Goal: Task Accomplishment & Management: Use online tool/utility

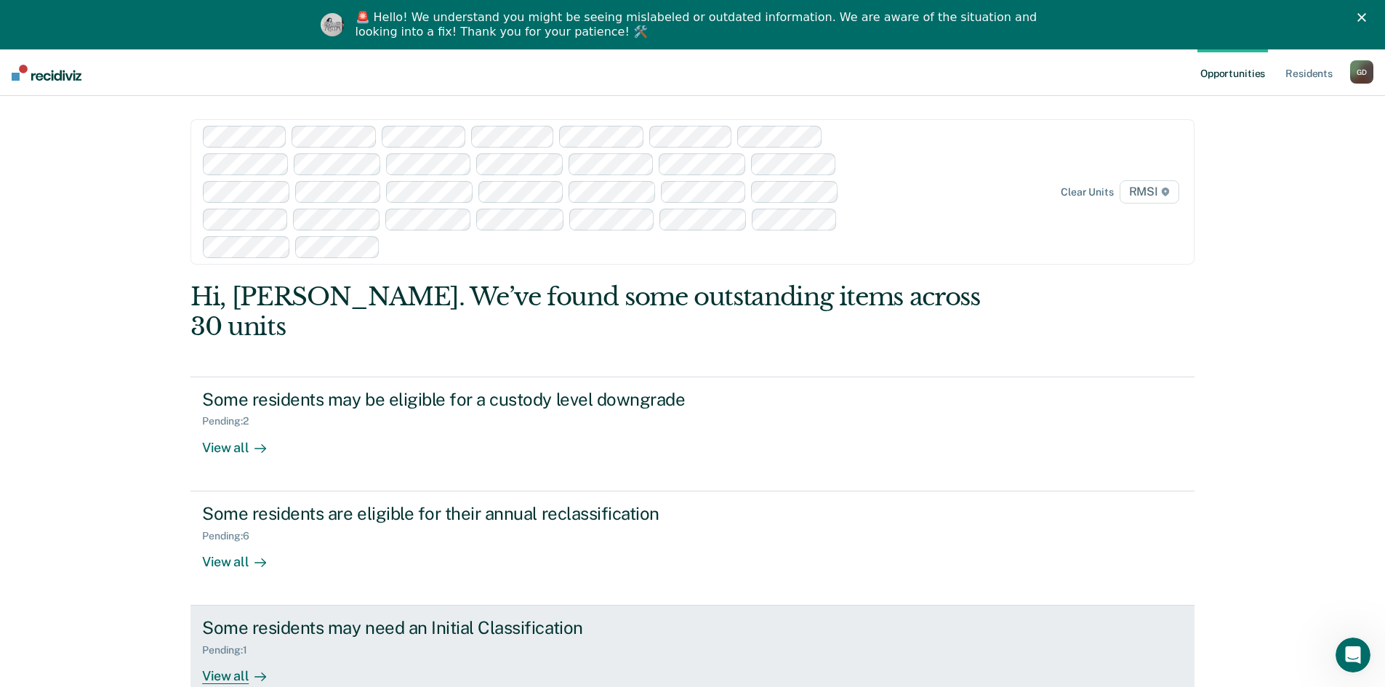
click at [222, 656] on div "View all" at bounding box center [242, 670] width 81 height 28
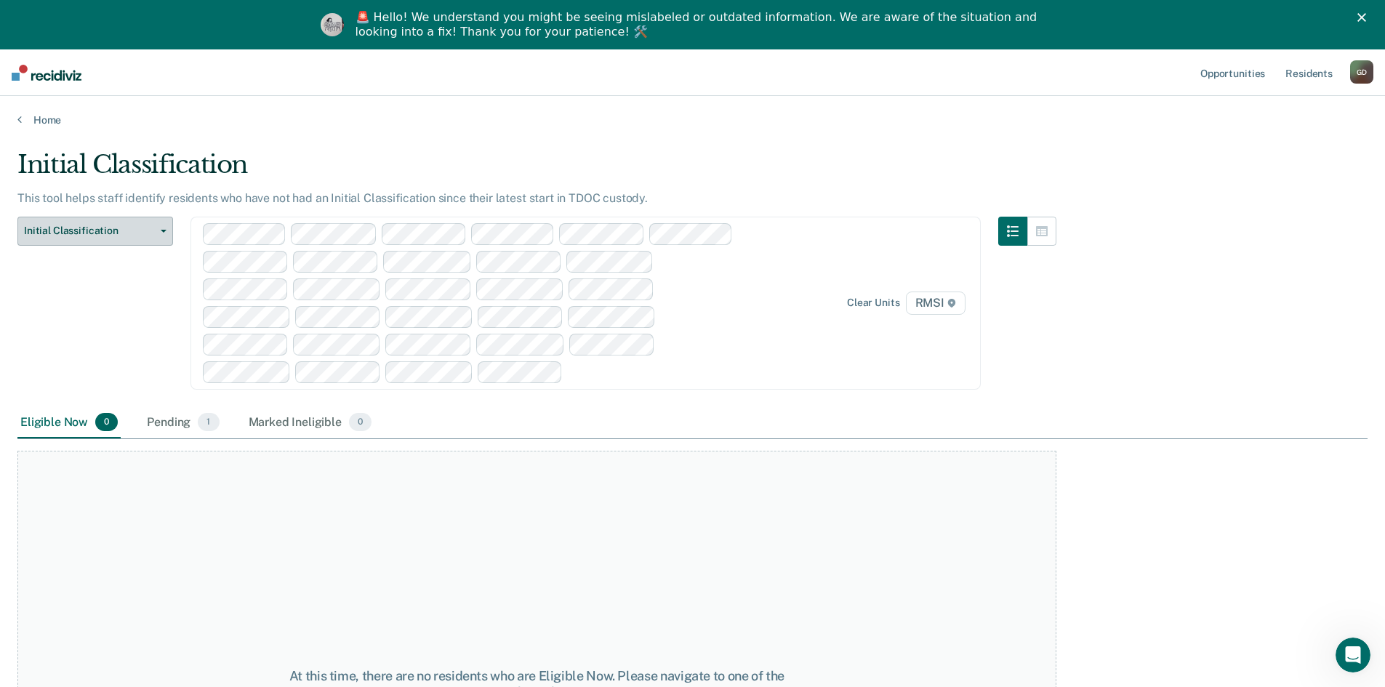
click at [117, 225] on span "Initial Classification" at bounding box center [89, 231] width 131 height 12
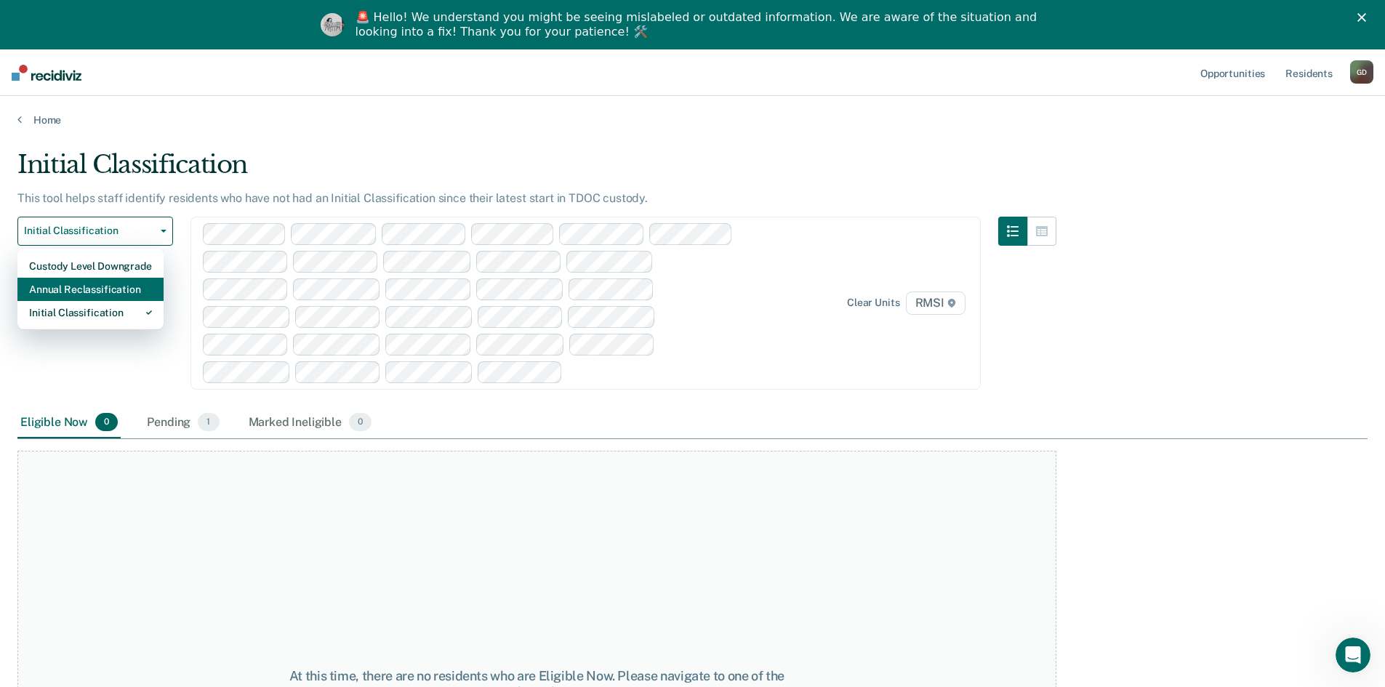
click at [121, 284] on div "Annual Reclassification" at bounding box center [90, 289] width 123 height 23
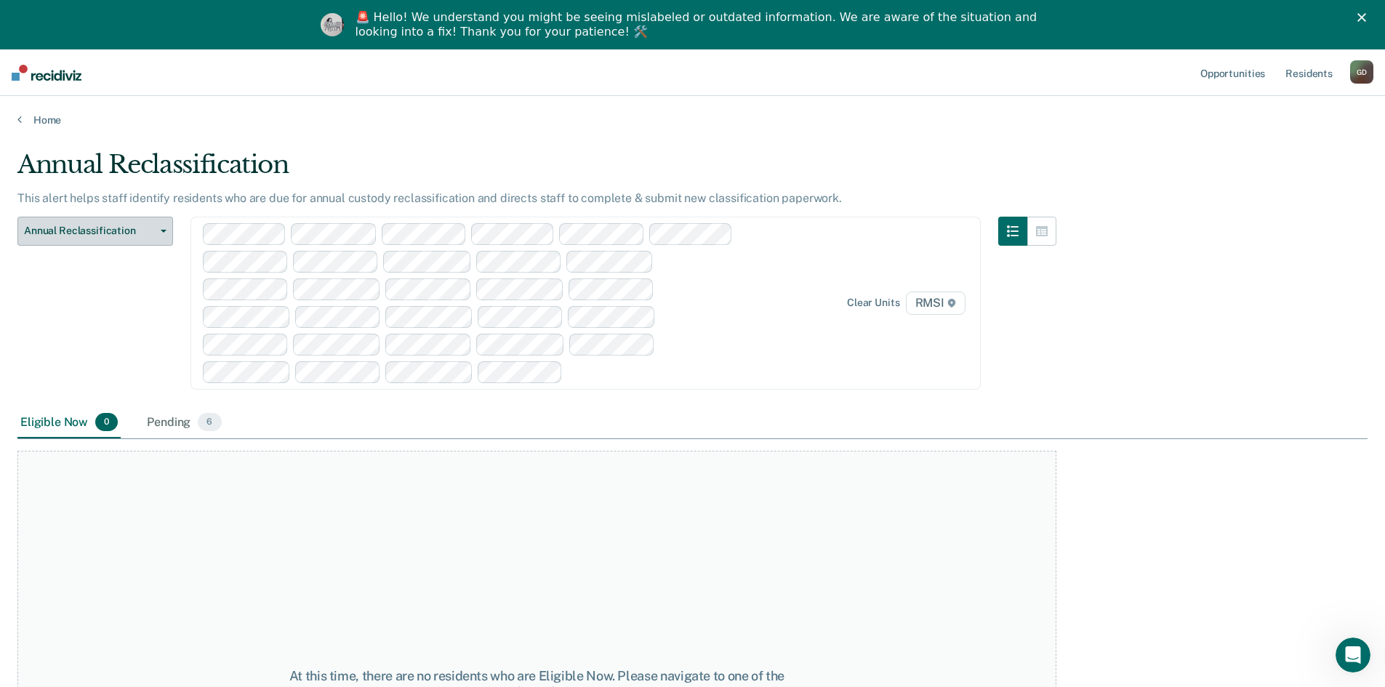
click at [144, 230] on span "Annual Reclassification" at bounding box center [89, 231] width 131 height 12
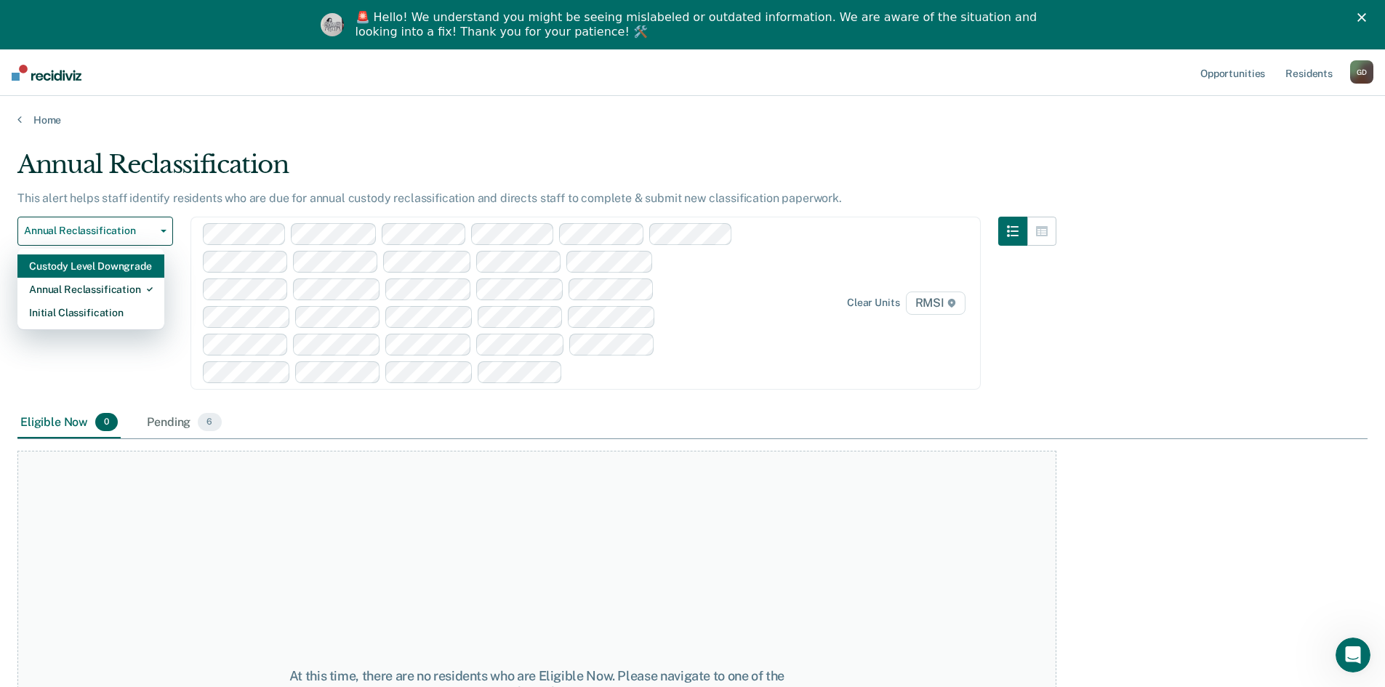
click at [130, 270] on div "Custody Level Downgrade" at bounding box center [91, 265] width 124 height 23
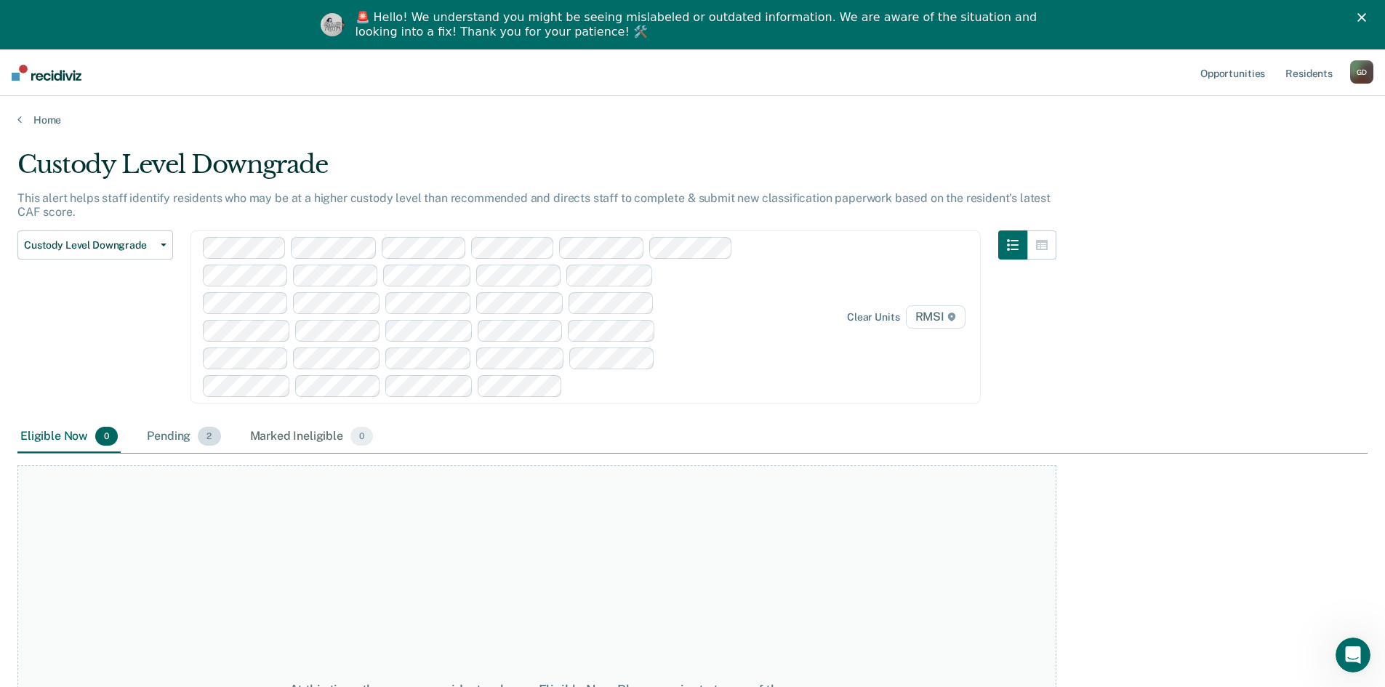
click at [182, 436] on div "Pending 2" at bounding box center [183, 437] width 79 height 32
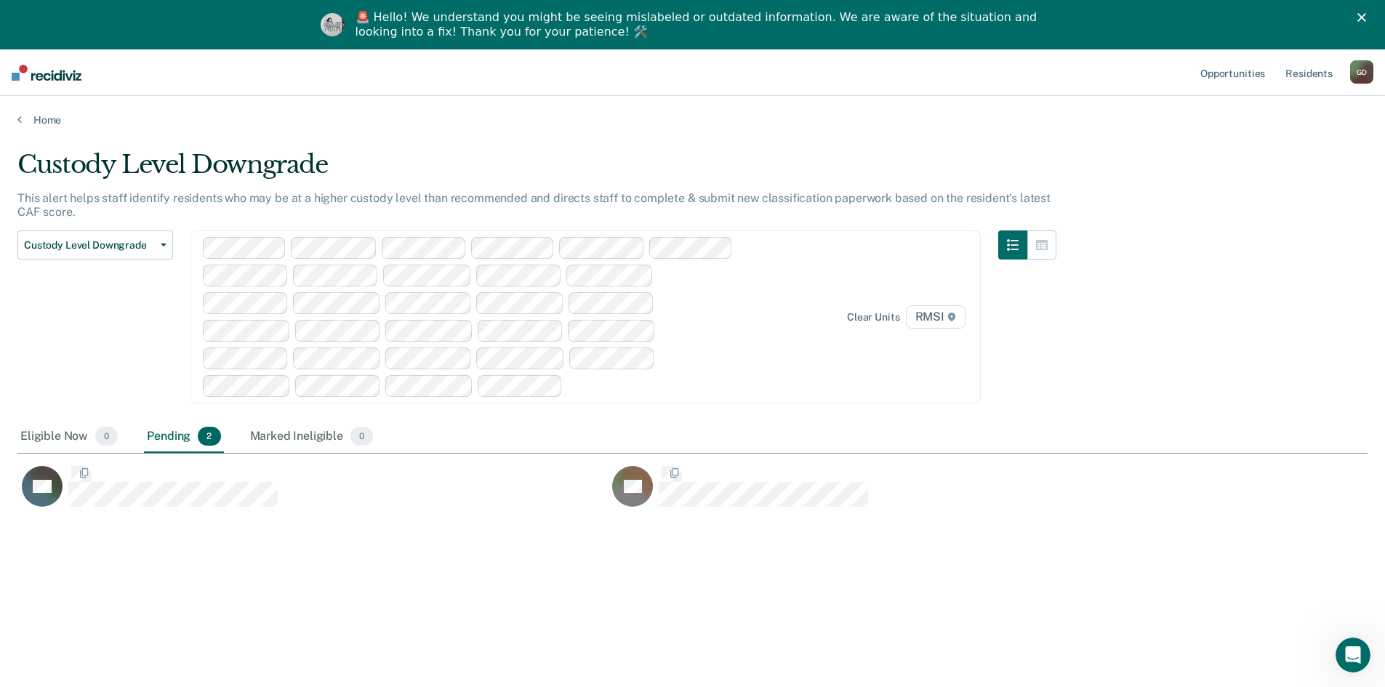
scroll to position [467, 1339]
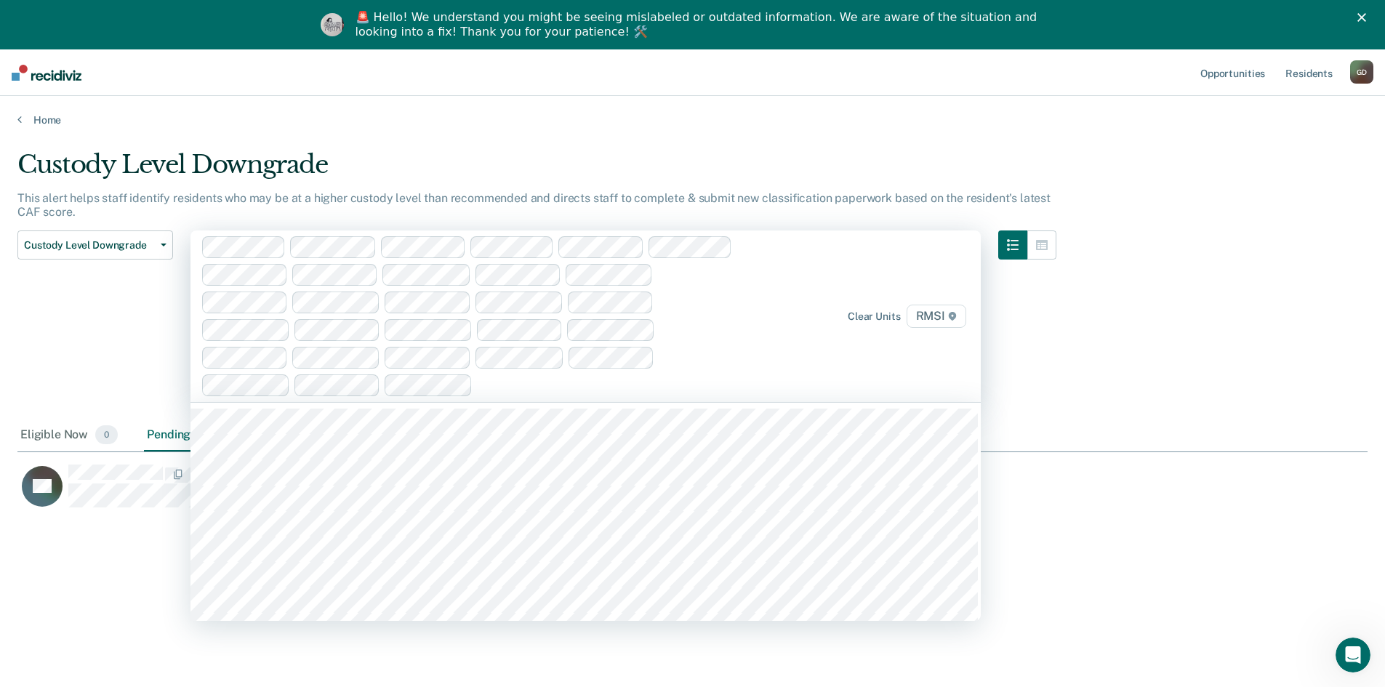
click at [952, 315] on span "RMSI" at bounding box center [937, 316] width 60 height 23
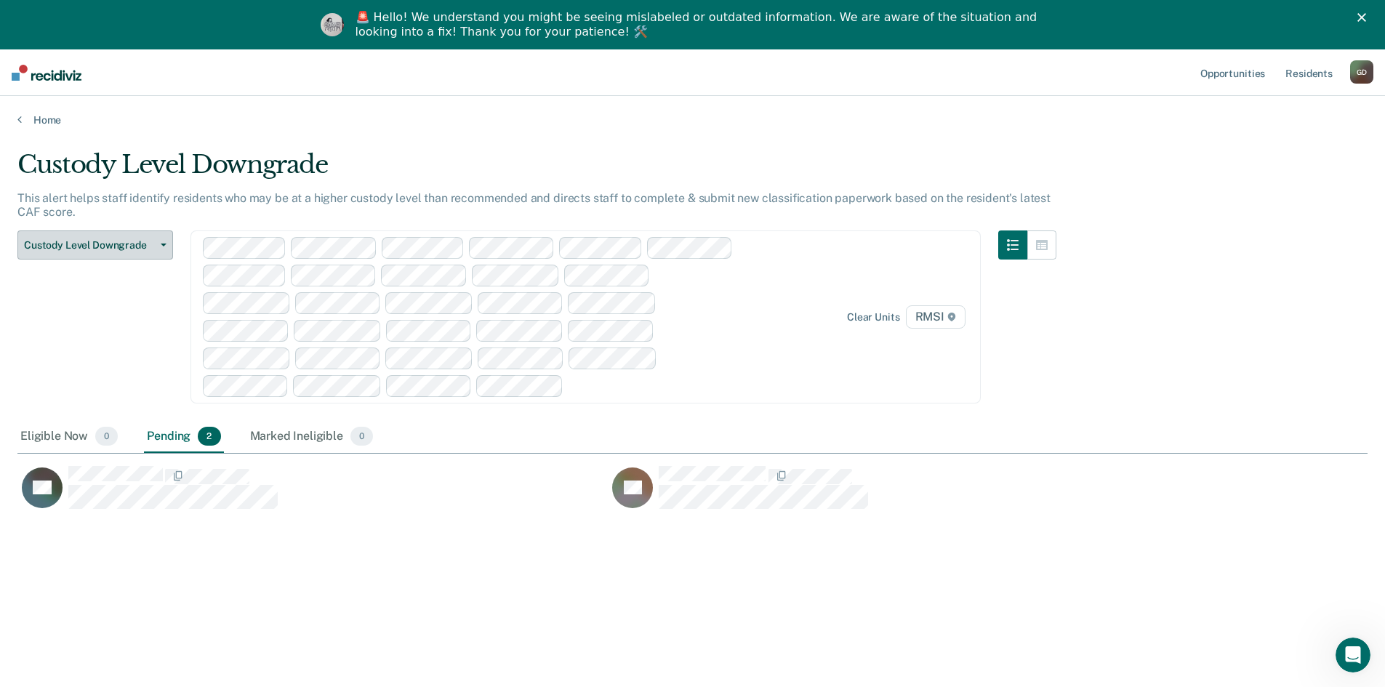
click at [86, 241] on span "Custody Level Downgrade" at bounding box center [89, 245] width 131 height 12
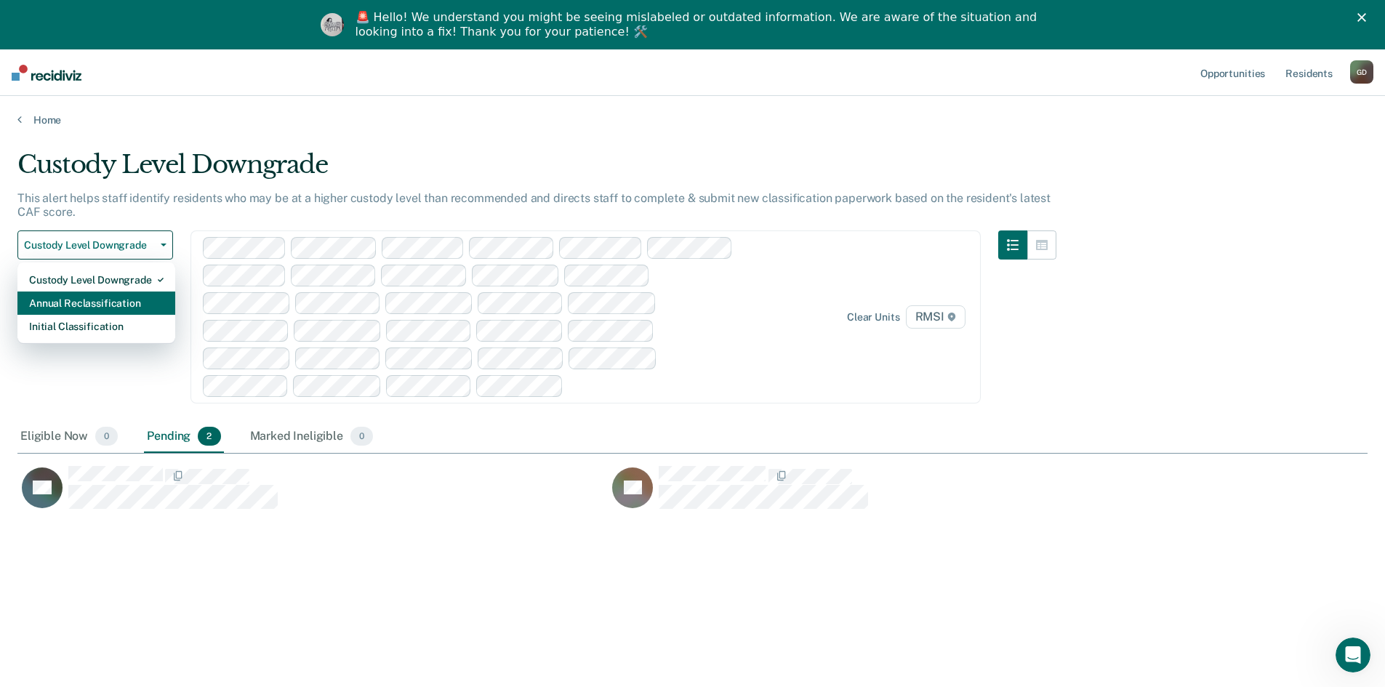
click at [104, 302] on div "Annual Reclassification" at bounding box center [96, 303] width 134 height 23
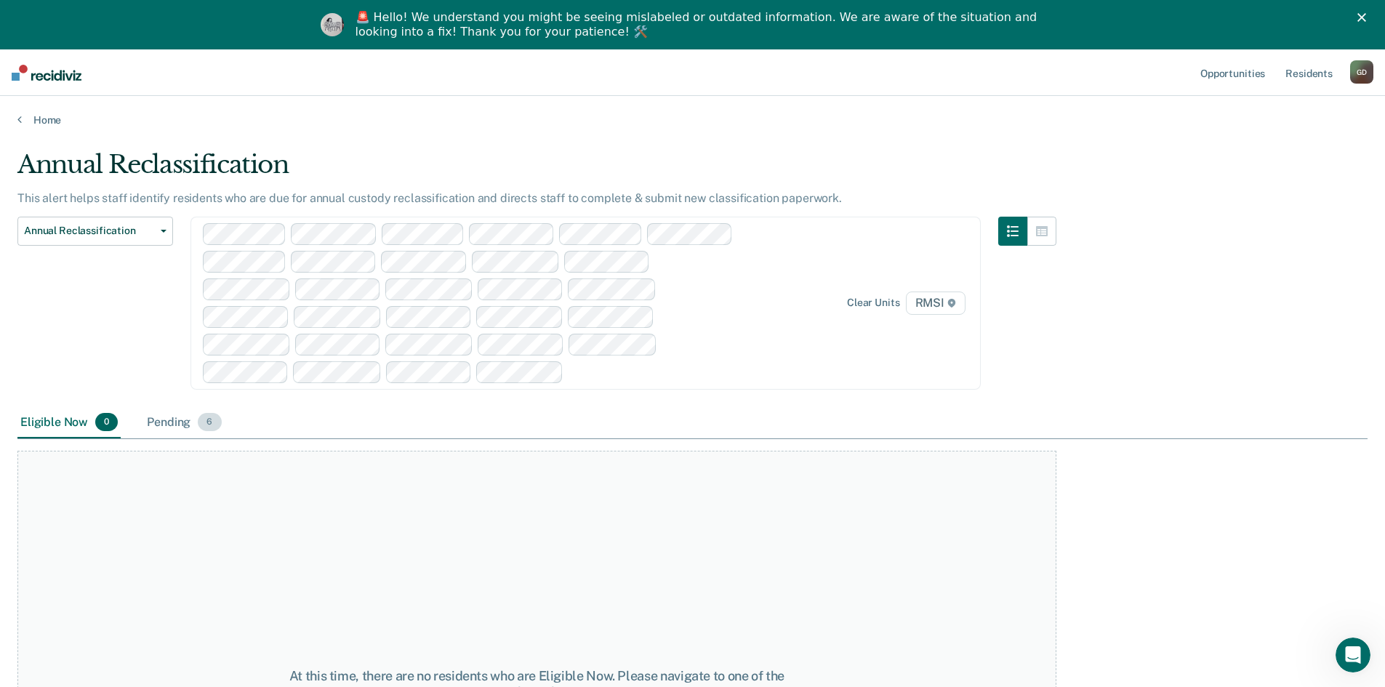
click at [161, 426] on div "Pending 6" at bounding box center [184, 423] width 80 height 32
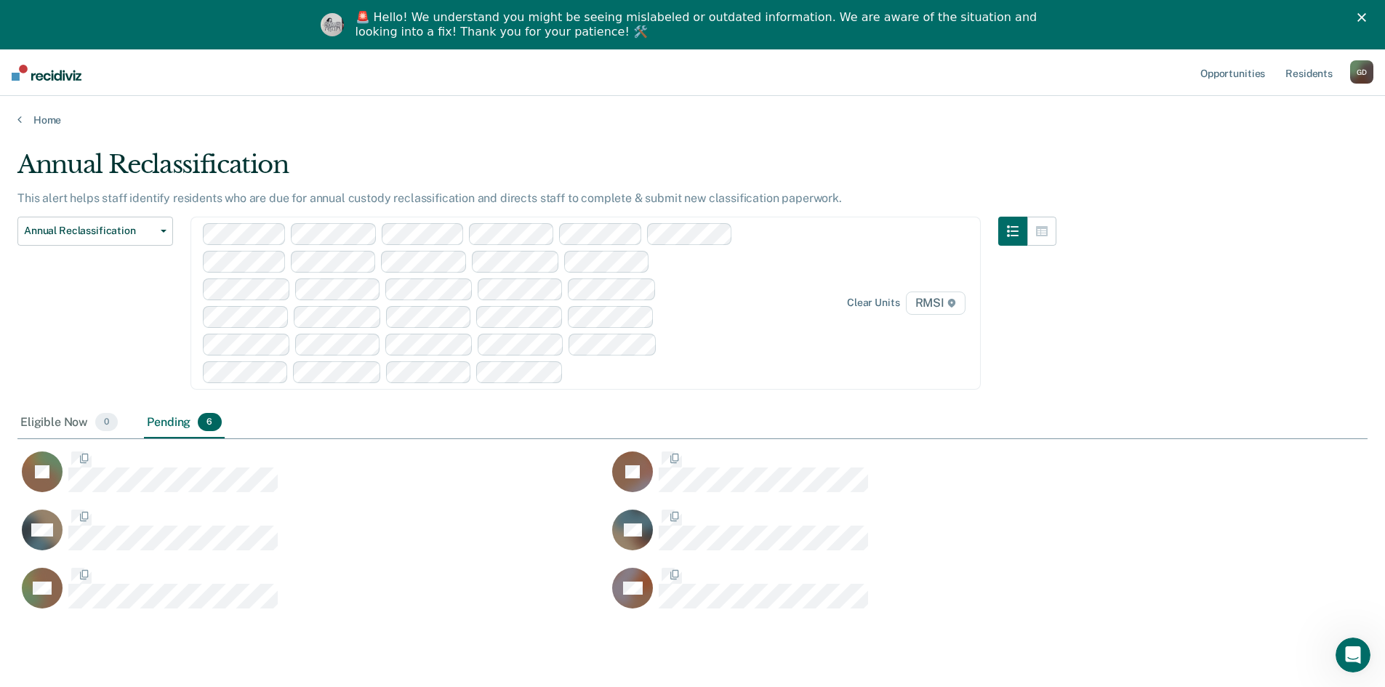
scroll to position [467, 1339]
drag, startPoint x: 1192, startPoint y: 124, endPoint x: 169, endPoint y: 119, distance: 1022.9
drag, startPoint x: 169, startPoint y: 119, endPoint x: 453, endPoint y: 144, distance: 284.7
click at [451, 144] on main "Annual Reclassification This alert helps staff identify residents who are due f…" at bounding box center [692, 430] width 1385 height 606
click at [48, 353] on div "Annual Reclassification Custody Level Downgrade Annual Reclassification Initial…" at bounding box center [95, 312] width 156 height 190
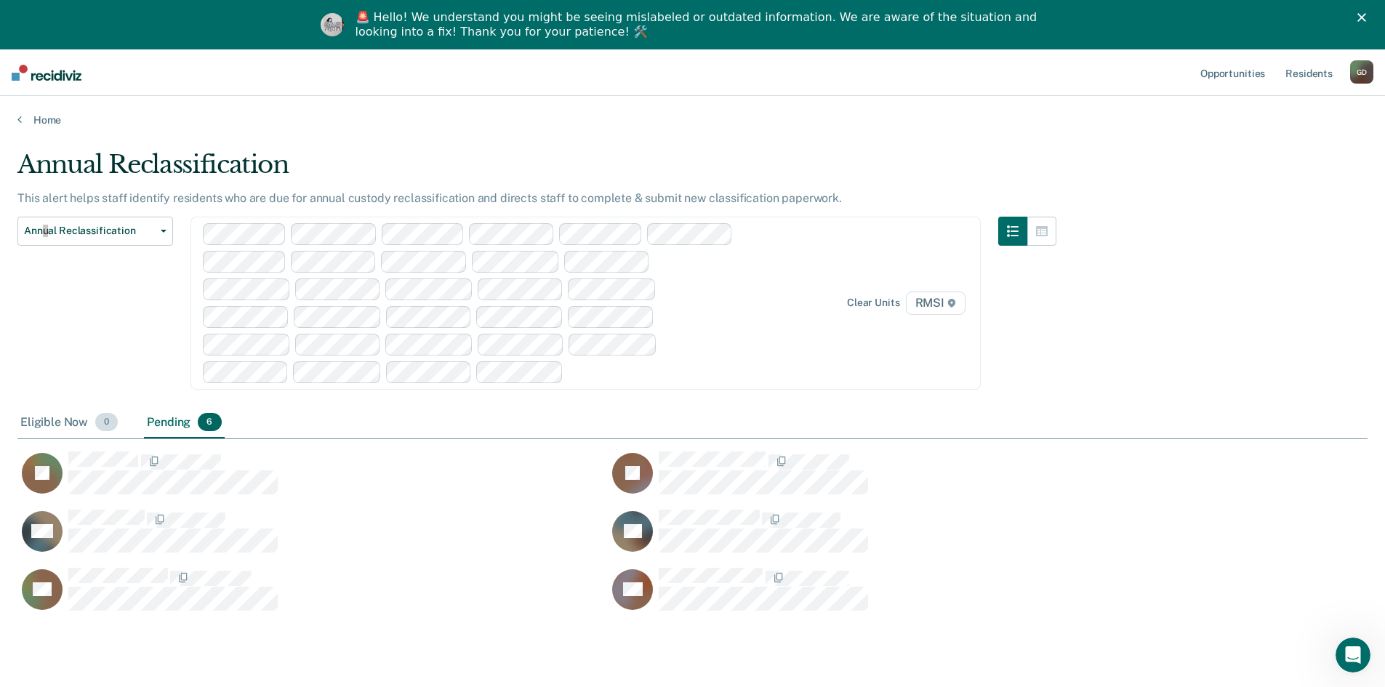
scroll to position [12, 12]
drag, startPoint x: 71, startPoint y: 356, endPoint x: 84, endPoint y: 347, distance: 16.7
click at [71, 354] on div "Annual Reclassification Custody Level Downgrade Annual Reclassification Initial…" at bounding box center [95, 312] width 156 height 190
click at [94, 230] on span "Annual Reclassification" at bounding box center [89, 231] width 131 height 12
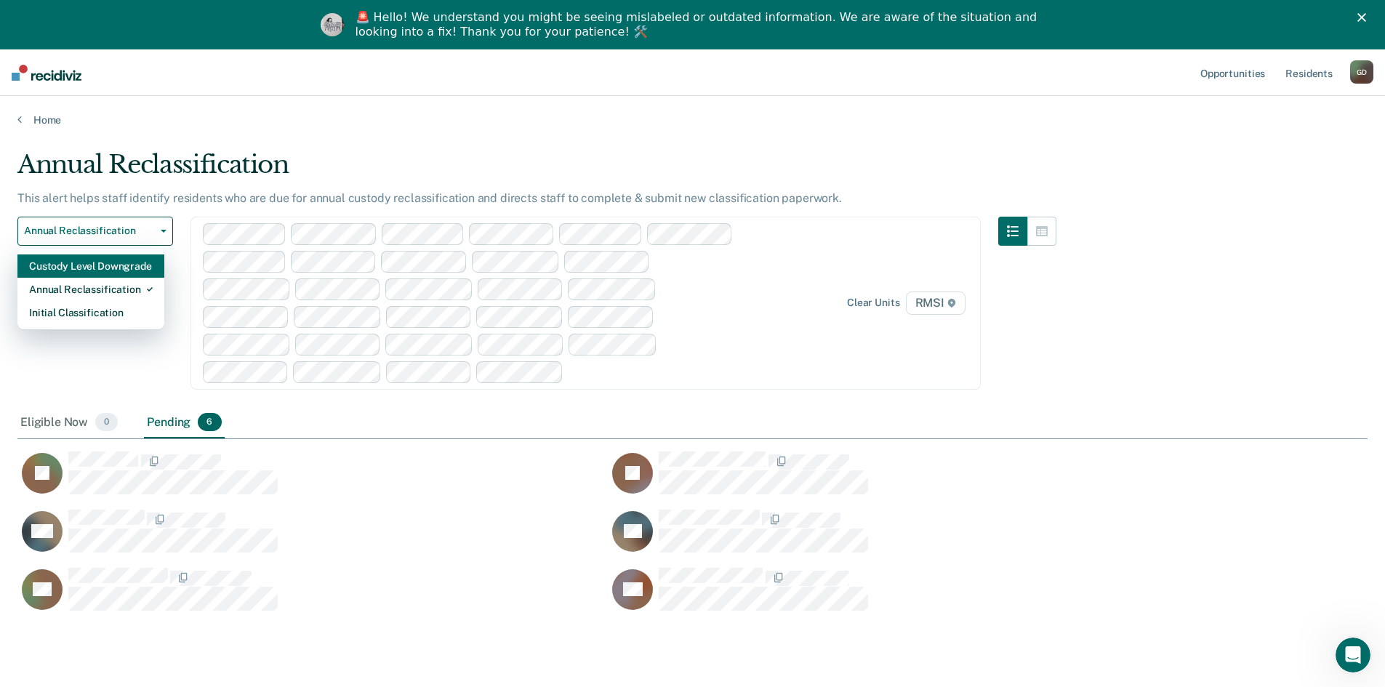
click at [106, 263] on div "Custody Level Downgrade" at bounding box center [91, 265] width 124 height 23
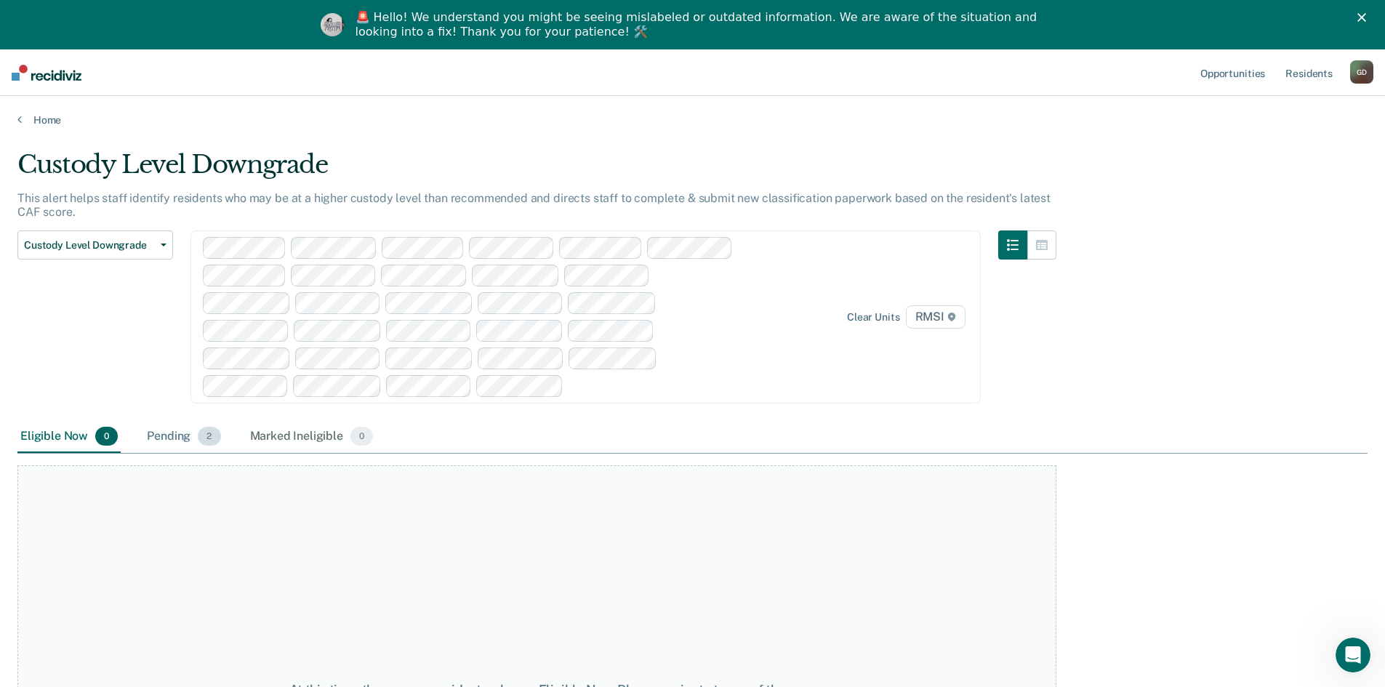
click at [171, 435] on div "Pending 2" at bounding box center [183, 437] width 79 height 32
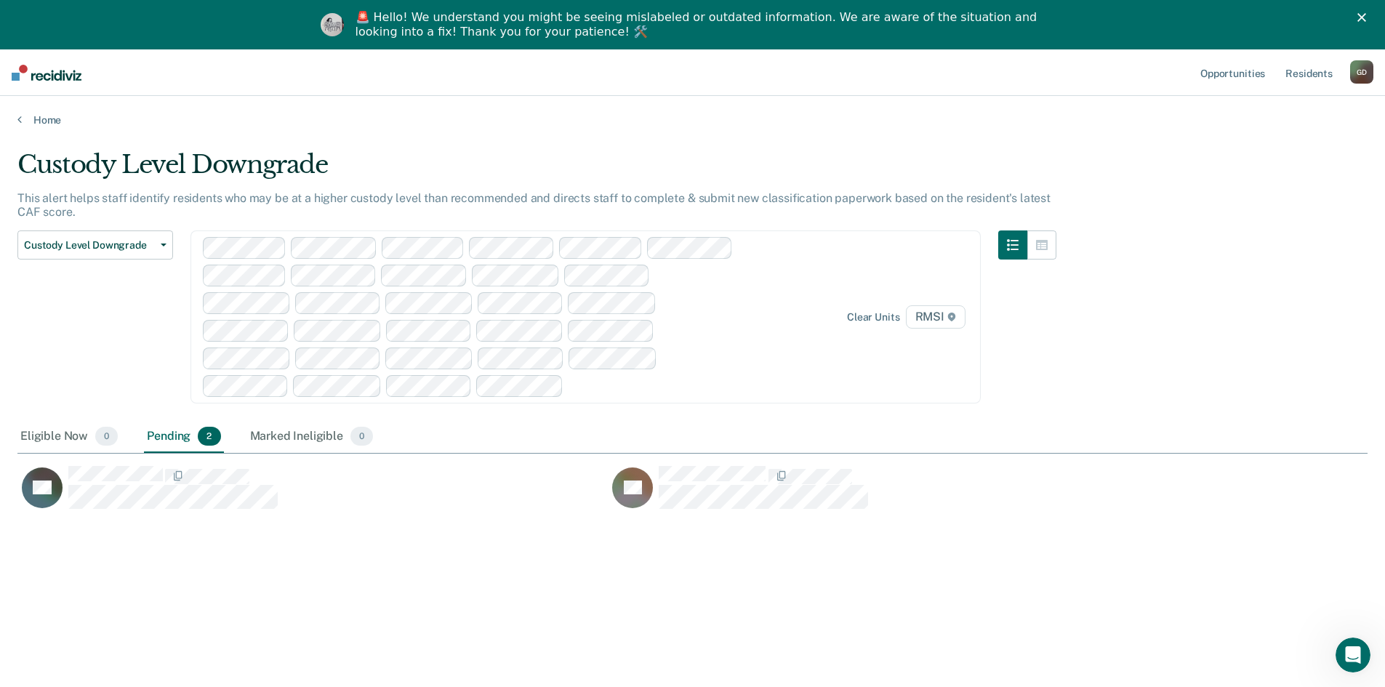
scroll to position [467, 1339]
click at [148, 238] on button "Custody Level Downgrade" at bounding box center [95, 244] width 156 height 29
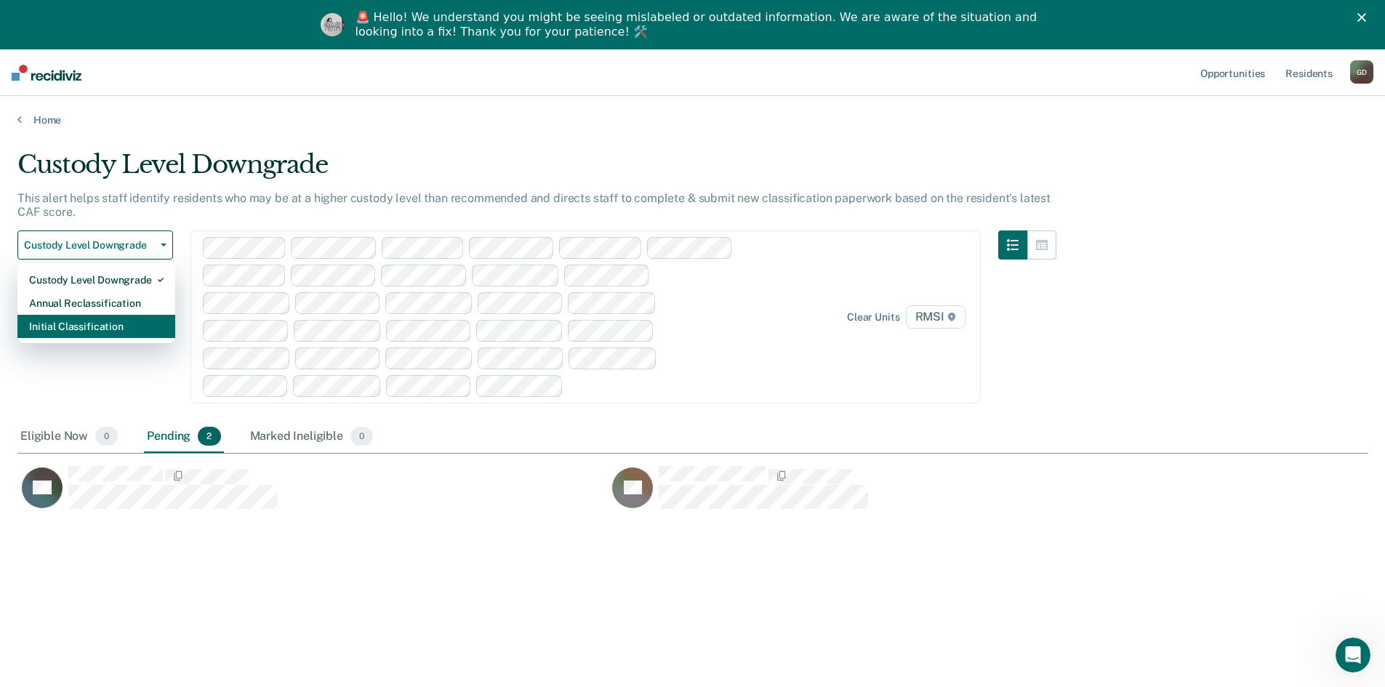
click at [110, 323] on div "Initial Classification" at bounding box center [96, 326] width 134 height 23
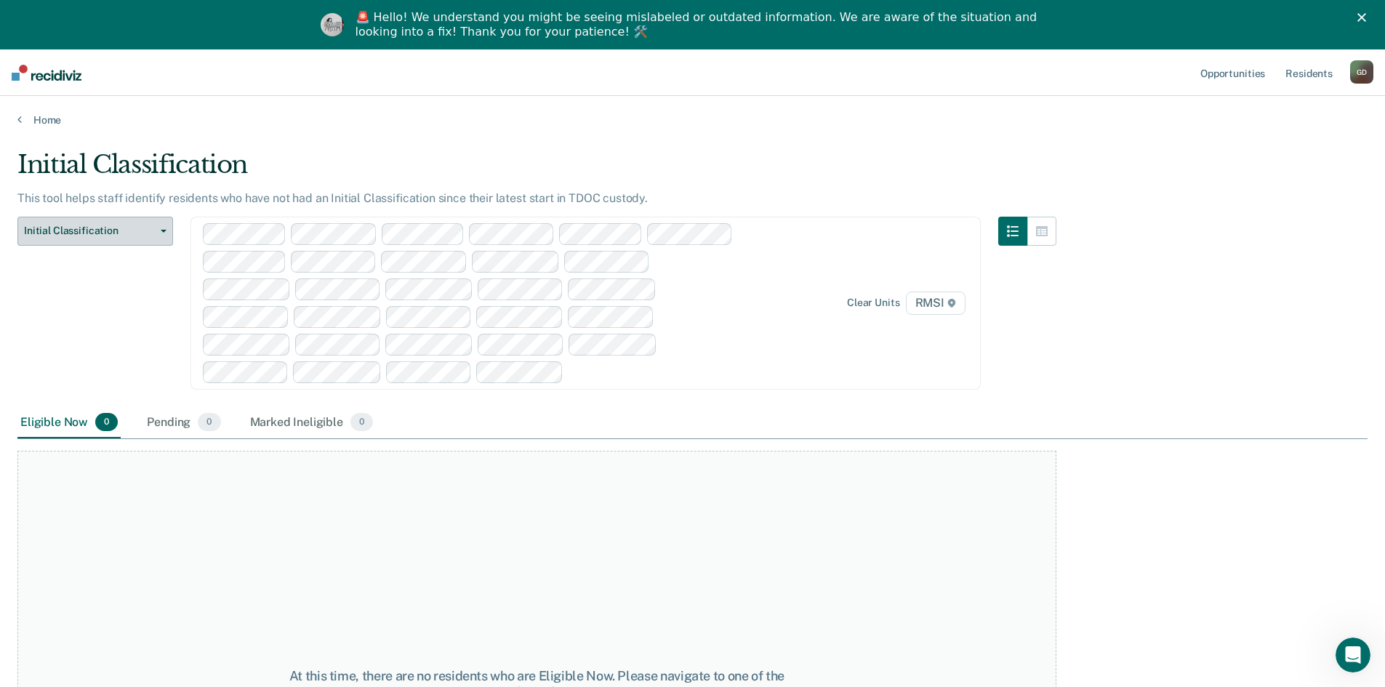
click at [154, 234] on span "Initial Classification" at bounding box center [89, 231] width 131 height 12
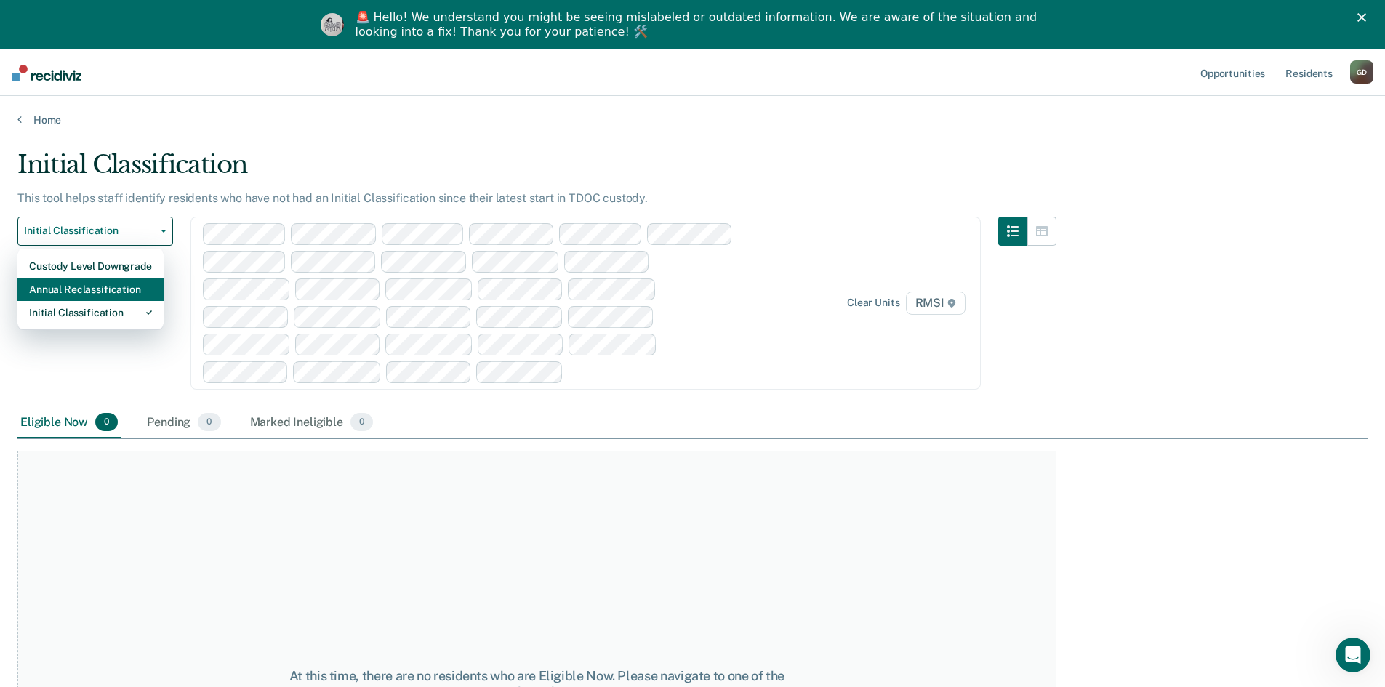
click at [118, 290] on div "Annual Reclassification" at bounding box center [90, 289] width 123 height 23
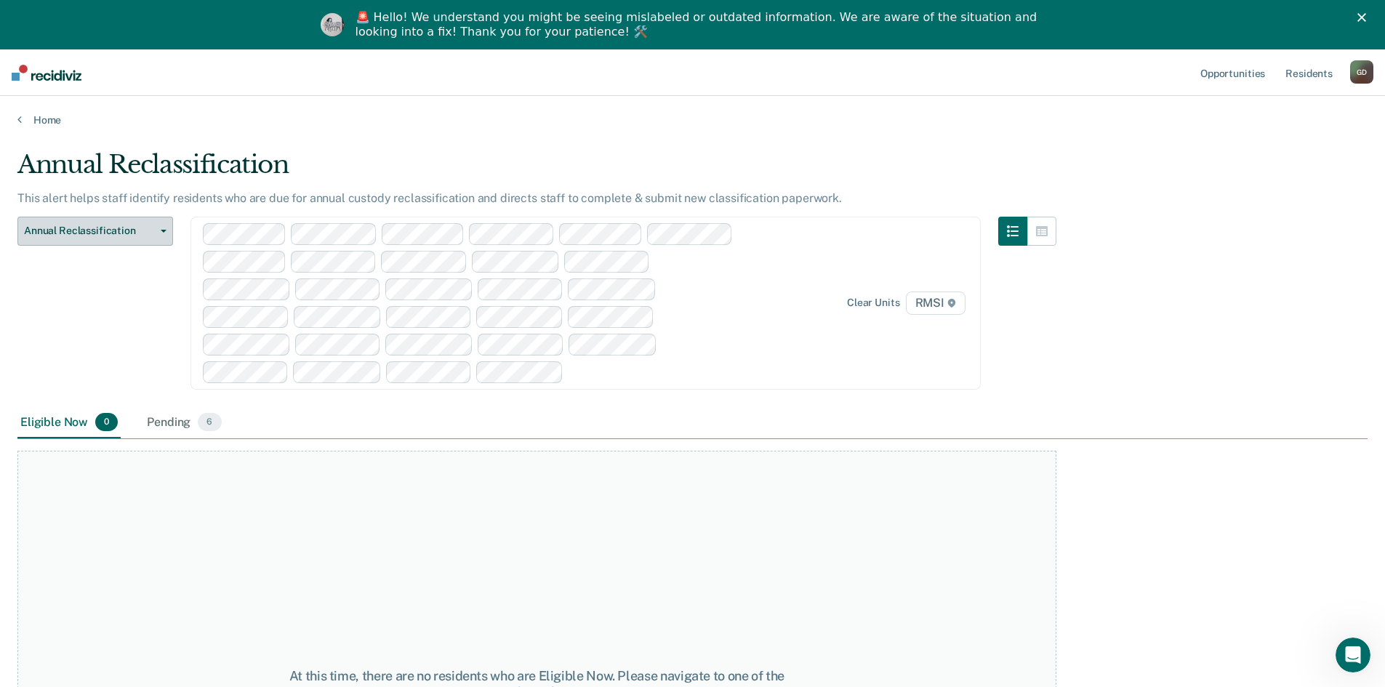
click at [113, 233] on span "Annual Reclassification" at bounding box center [89, 231] width 131 height 12
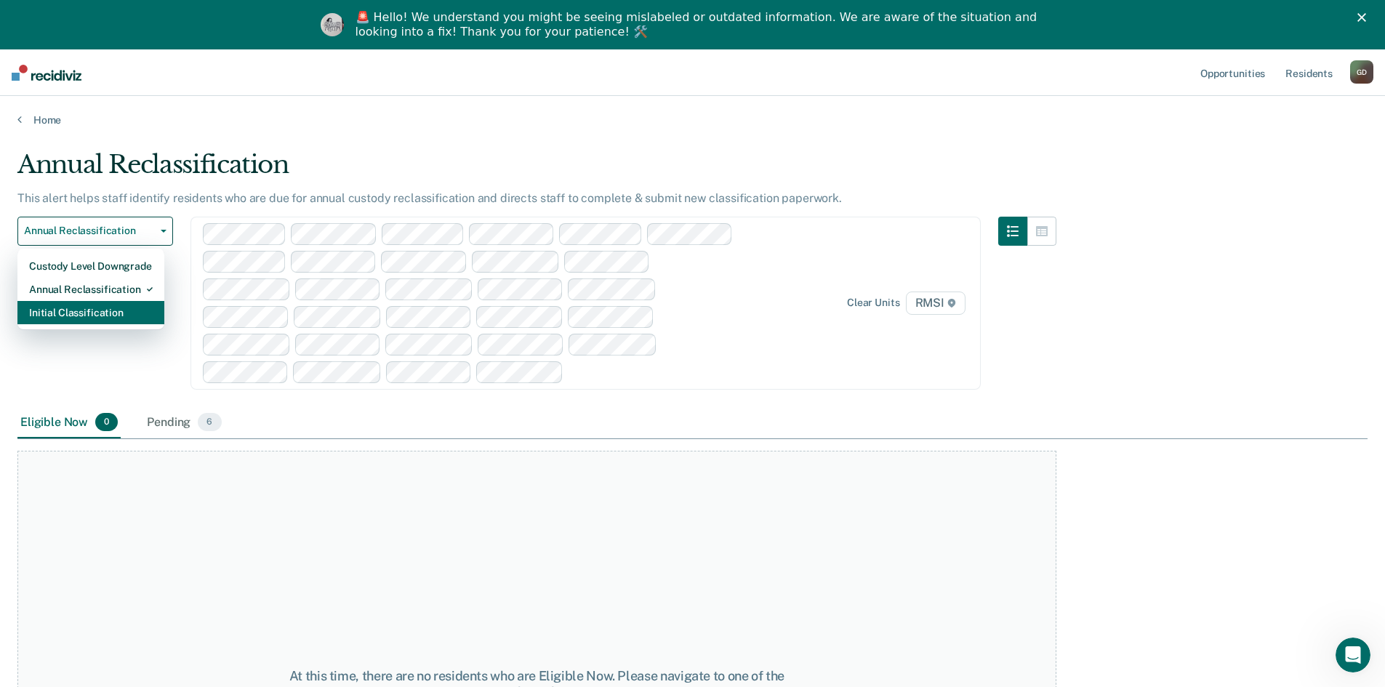
click at [92, 313] on div "Initial Classification" at bounding box center [91, 312] width 124 height 23
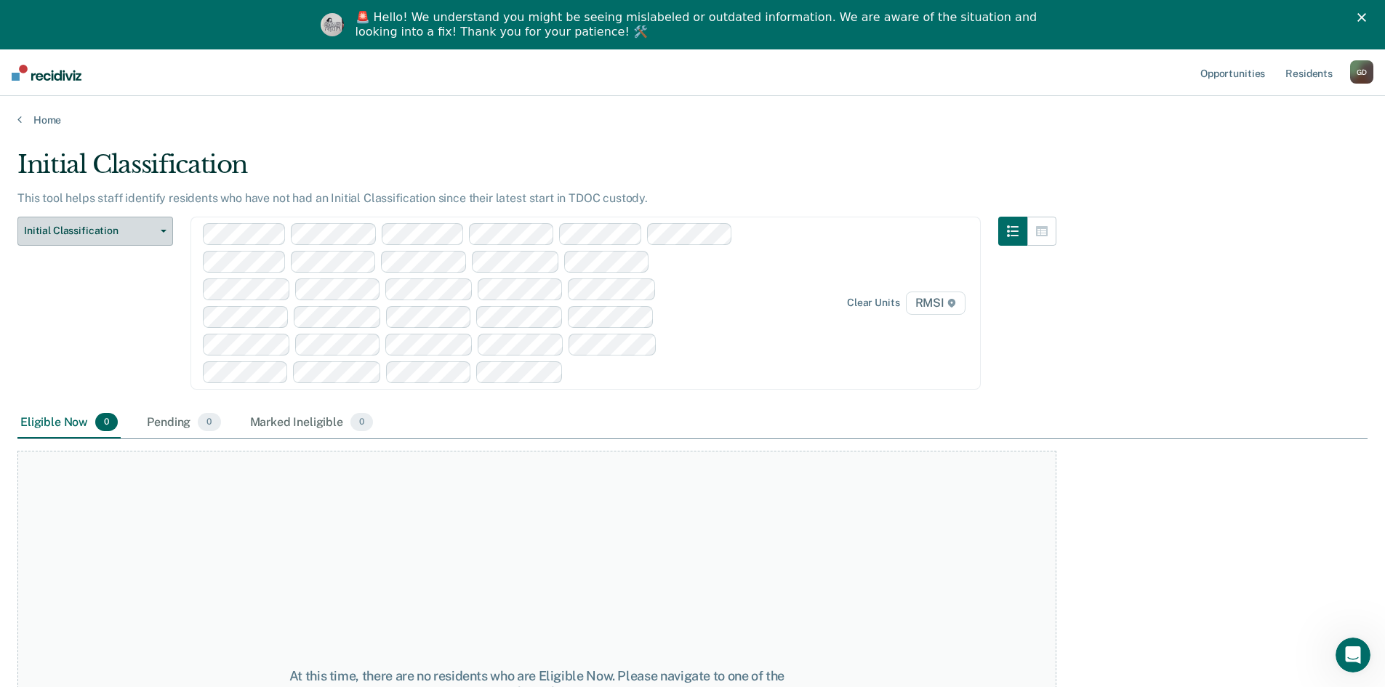
click at [102, 230] on span "Initial Classification" at bounding box center [89, 231] width 131 height 12
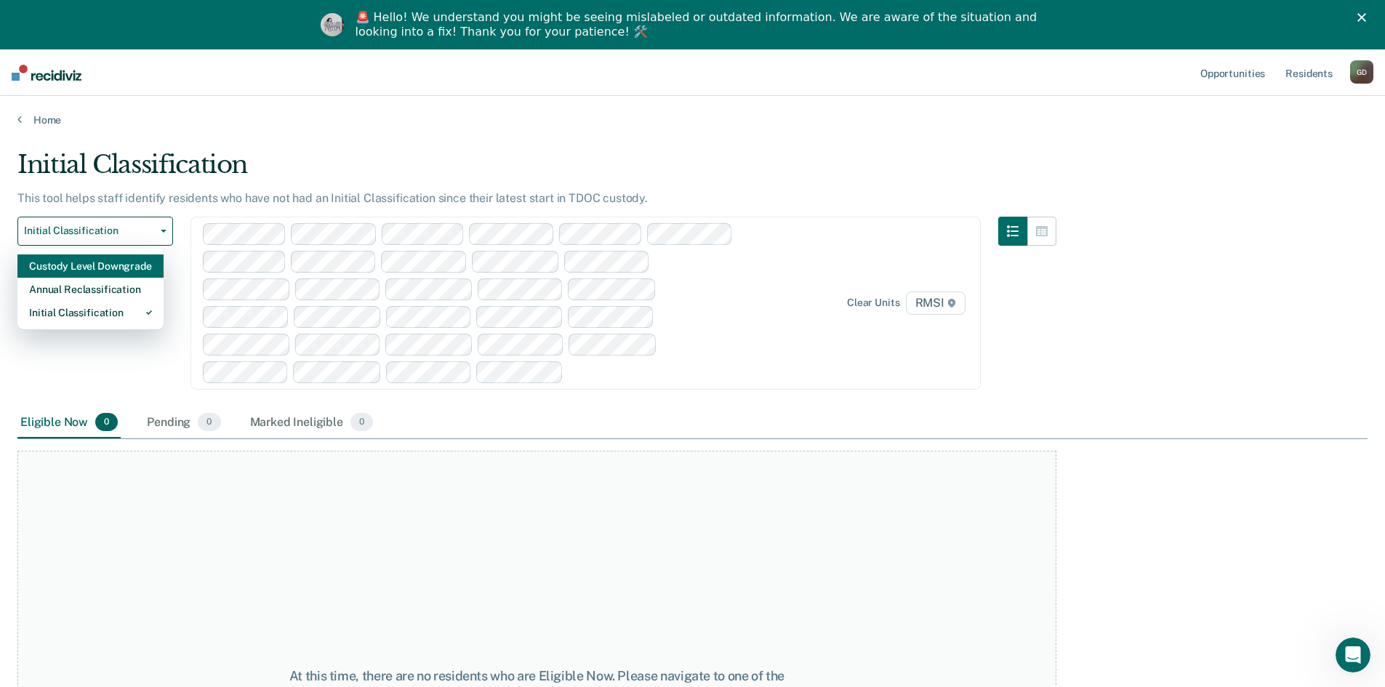
click at [109, 265] on div "Custody Level Downgrade" at bounding box center [90, 265] width 123 height 23
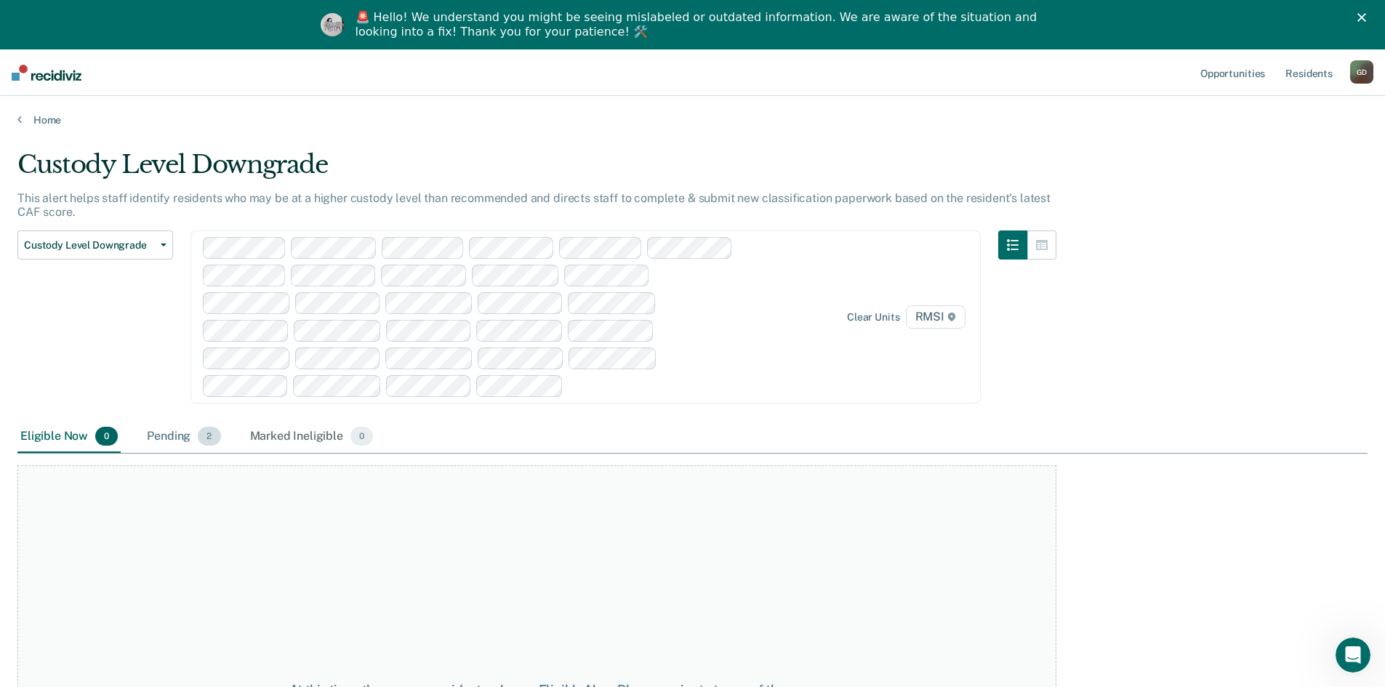
click at [173, 443] on div "Pending 2" at bounding box center [183, 437] width 79 height 32
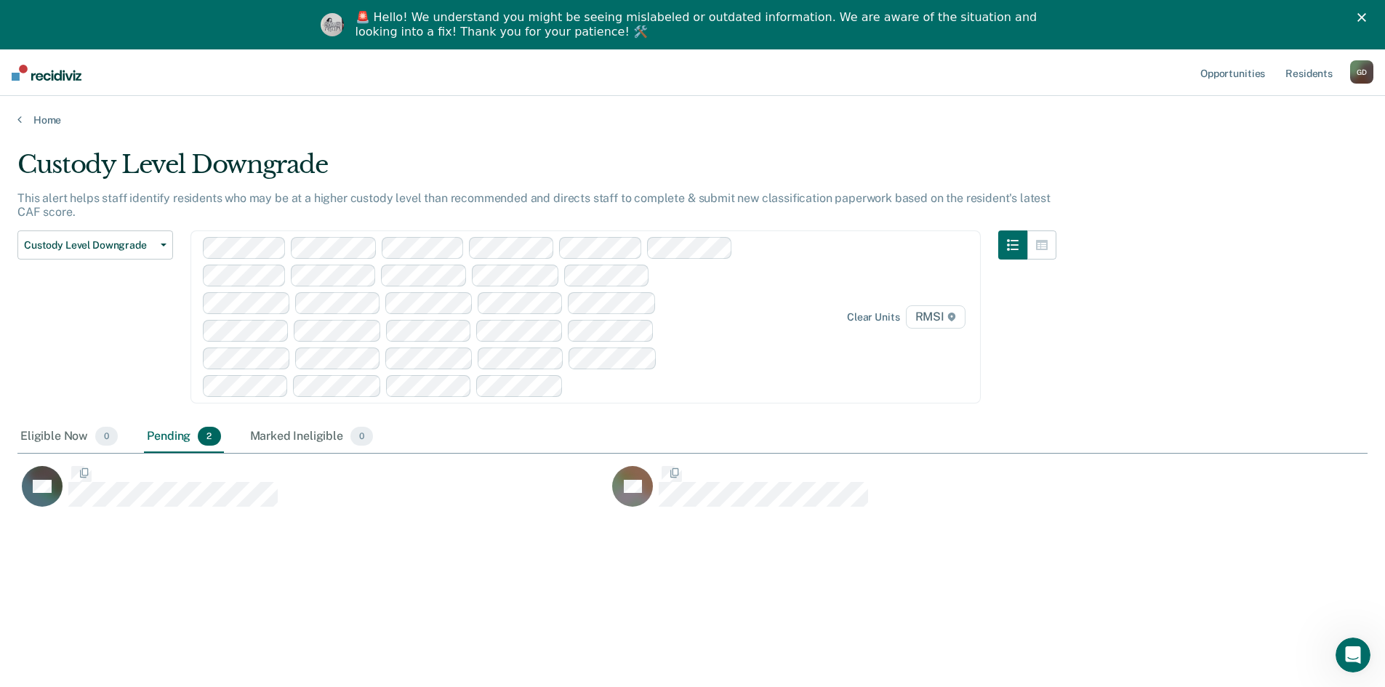
scroll to position [467, 1339]
